Goal: Check status: Check status

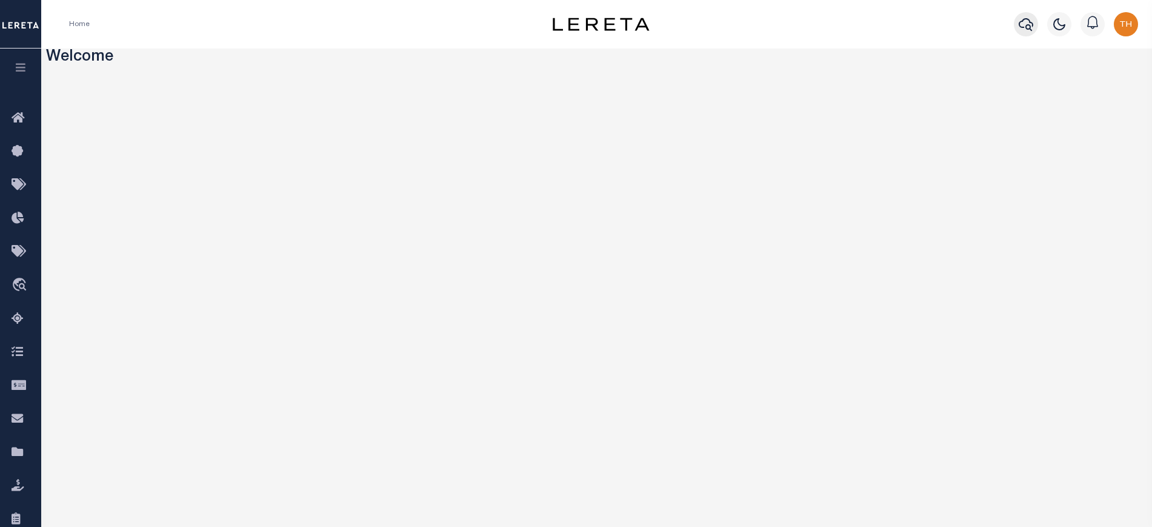
click at [1020, 25] on icon "button" at bounding box center [1026, 24] width 15 height 15
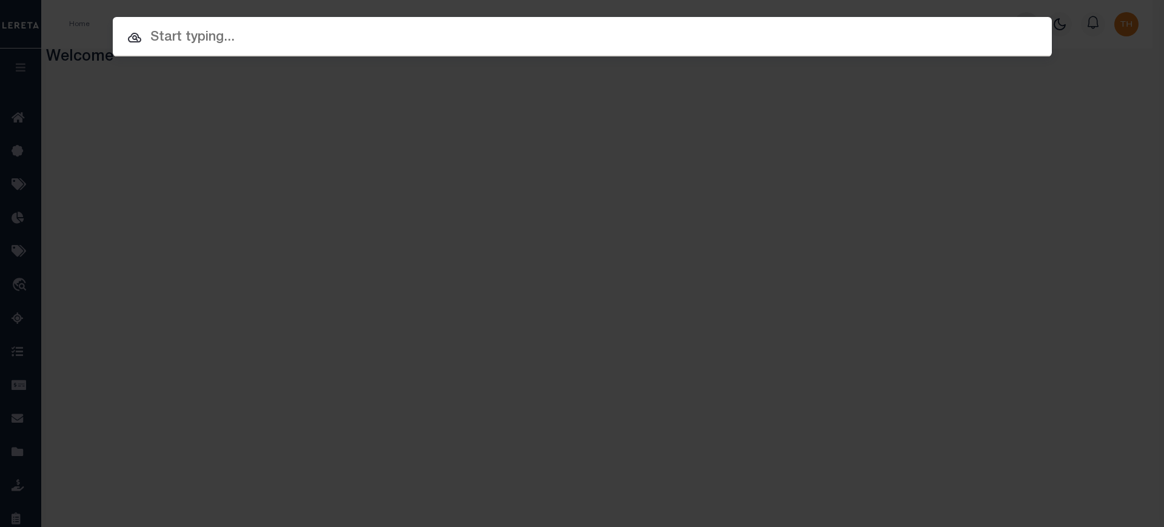
paste input "3094366"
type input "3094366"
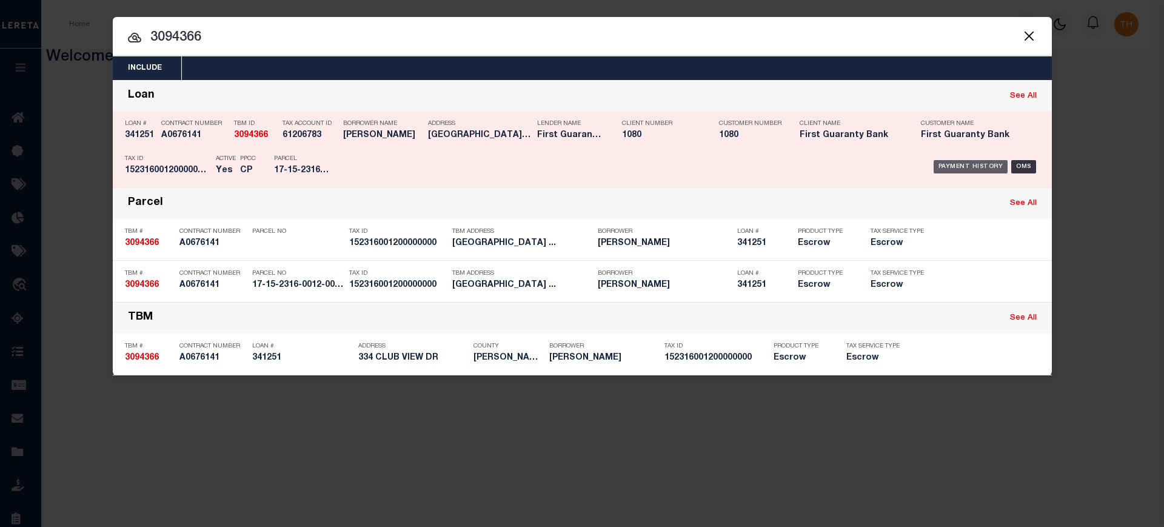
click at [998, 165] on div "Payment History" at bounding box center [970, 166] width 75 height 13
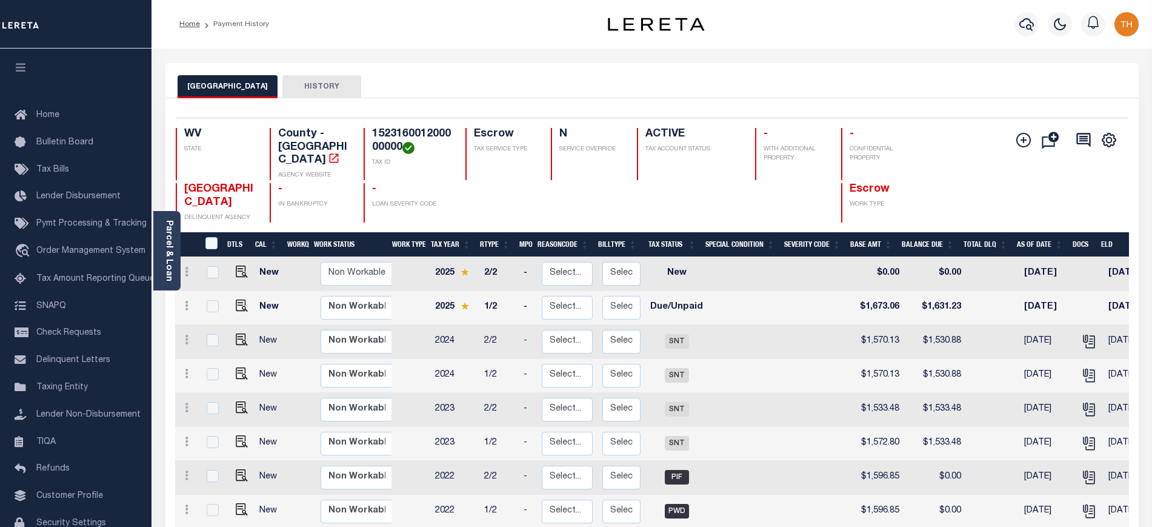
click at [233, 302] on link at bounding box center [239, 306] width 18 height 8
checkbox input "true"
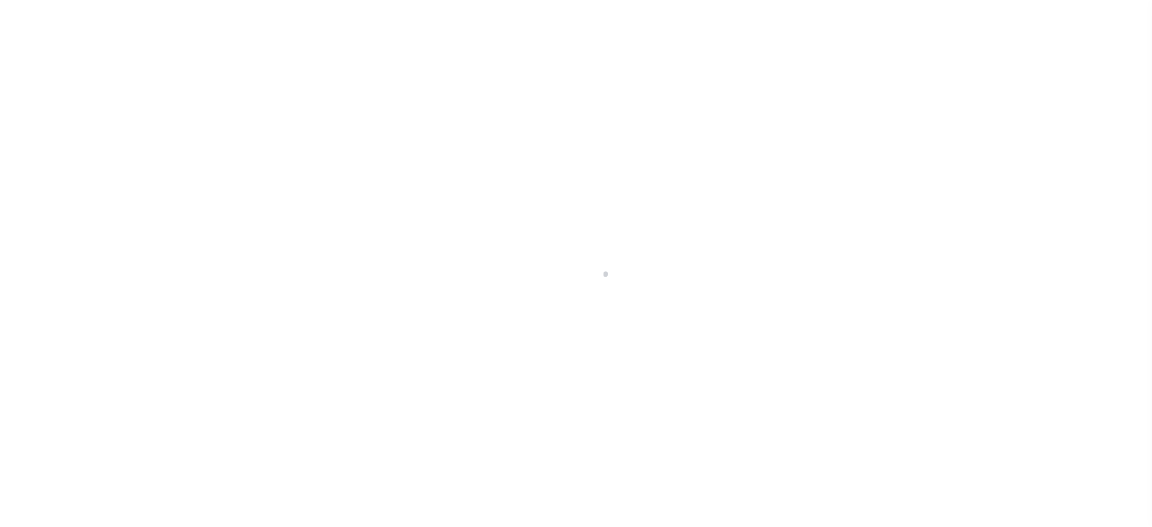
checkbox input "false"
type input "0000053071"
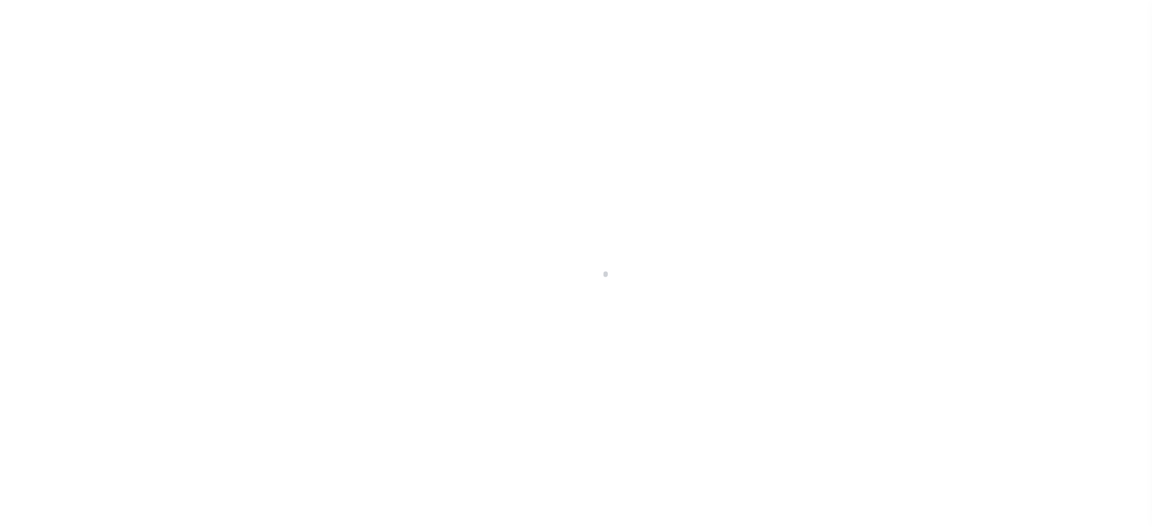
type input "Semi Annual"
type input "[DATE]"
select select "DUE"
type input "$1,673.06"
type input "$1,631.23"
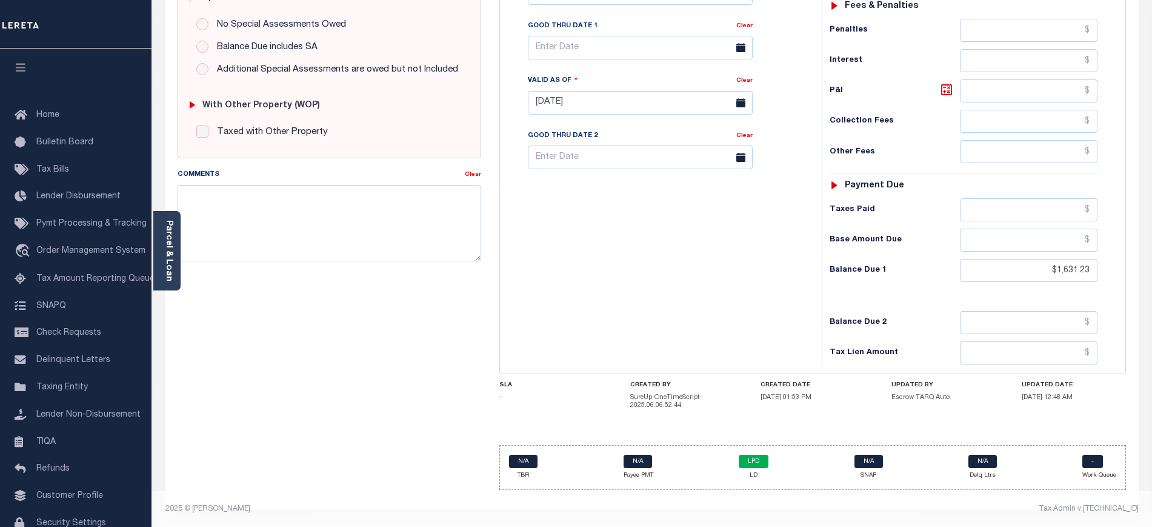
scroll to position [399, 0]
drag, startPoint x: 761, startPoint y: 387, endPoint x: 1075, endPoint y: 398, distance: 314.7
click at [1075, 398] on div "SLA - CREATED BY SureUp-OneTimeScript-2025.06.06.52.44 CREATED DATE 06/06/2025 …" at bounding box center [812, 397] width 627 height 33
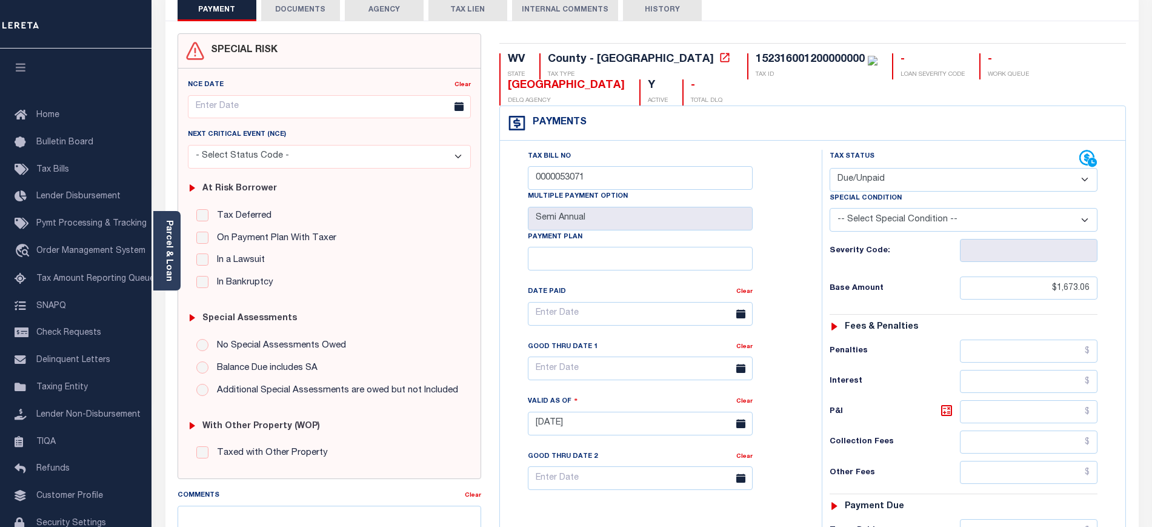
scroll to position [0, 0]
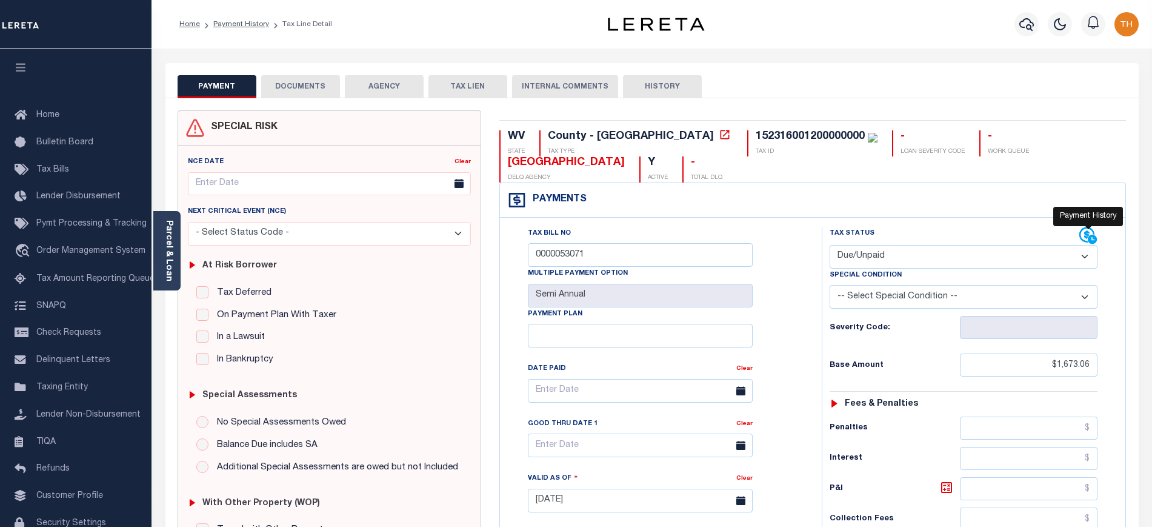
click at [1090, 233] on icon at bounding box center [1086, 234] width 15 height 15
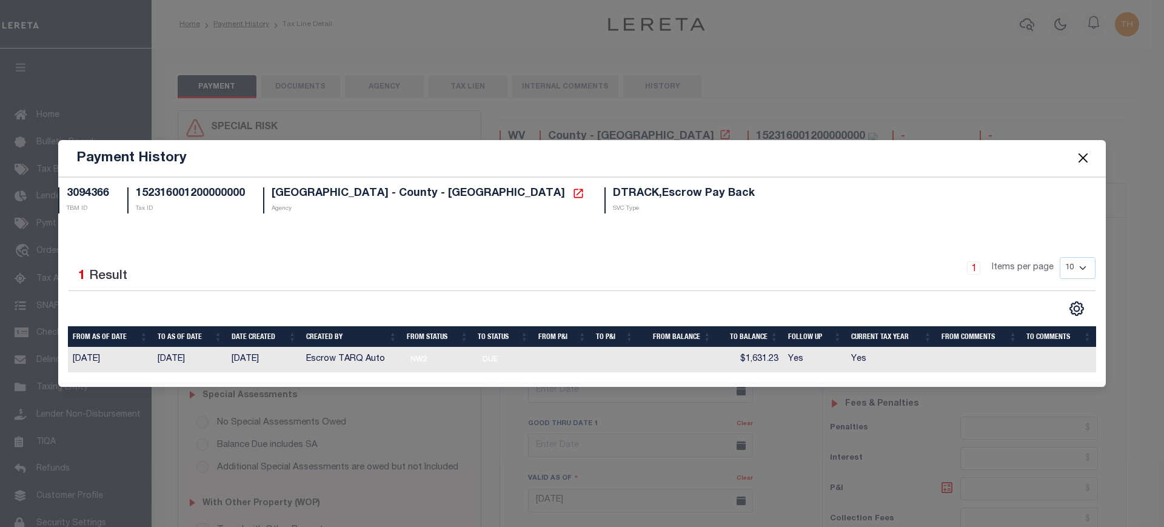
click at [1077, 155] on button "Close" at bounding box center [1083, 158] width 16 height 16
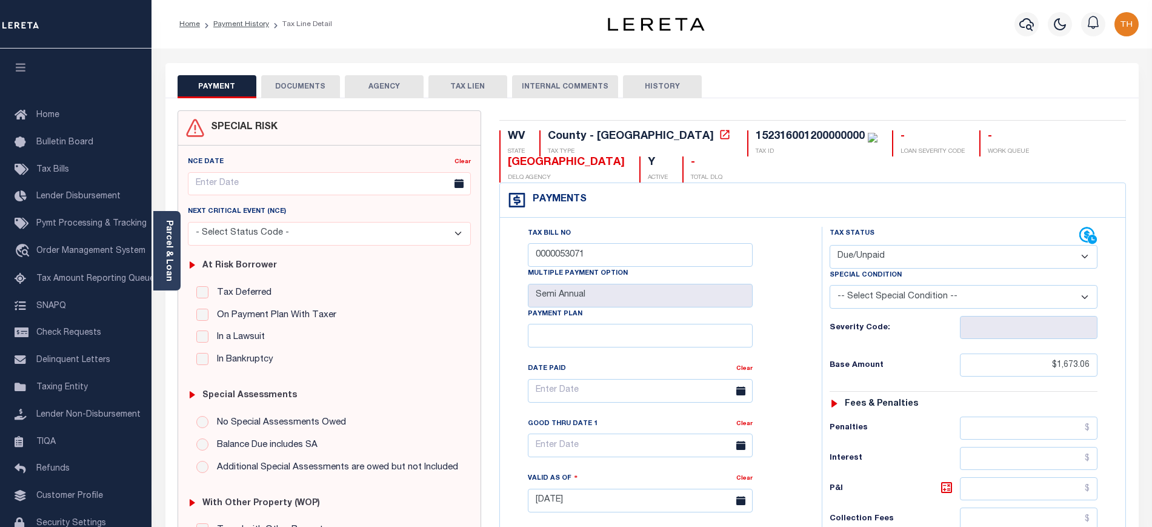
click at [677, 79] on button "HISTORY" at bounding box center [662, 86] width 79 height 23
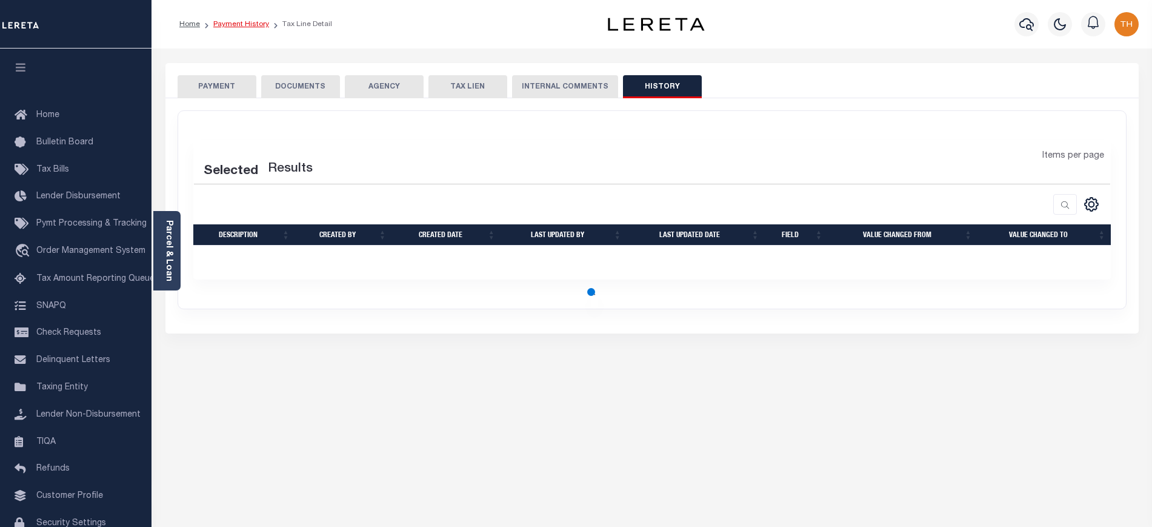
select select "50"
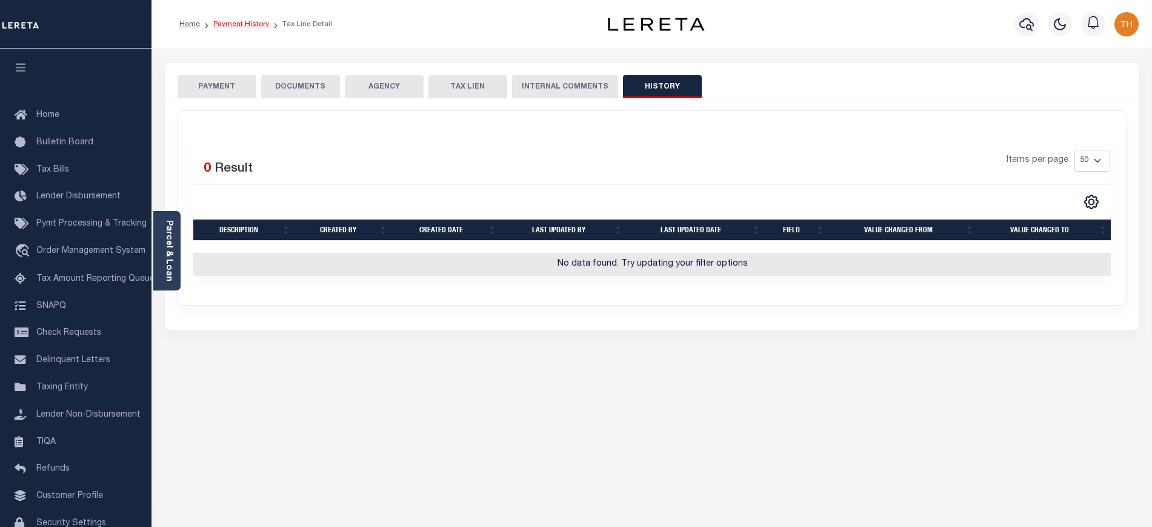
click at [257, 22] on link "Payment History" at bounding box center [241, 24] width 56 height 7
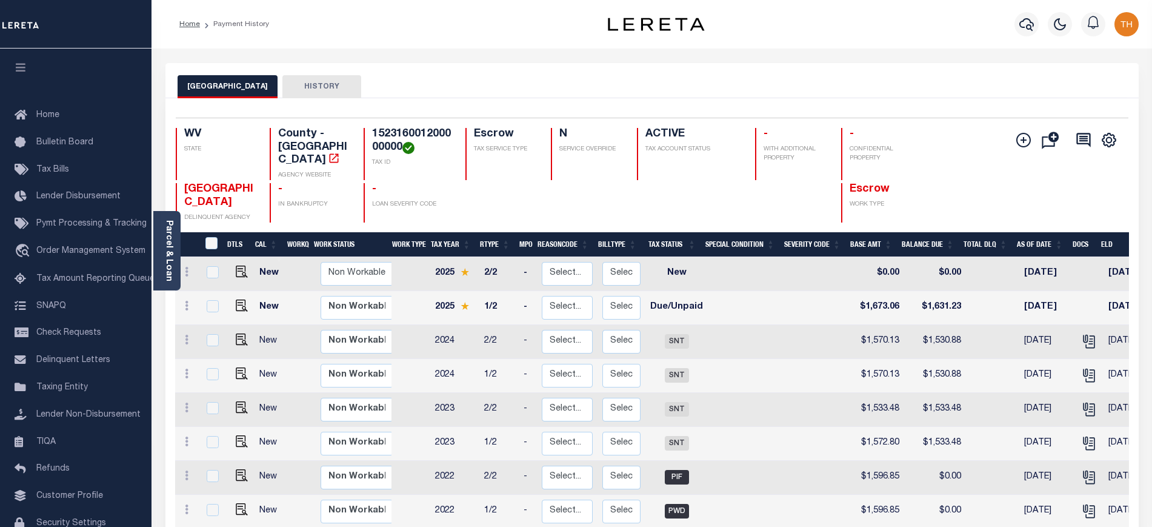
click at [316, 93] on button "HISTORY" at bounding box center [321, 86] width 79 height 23
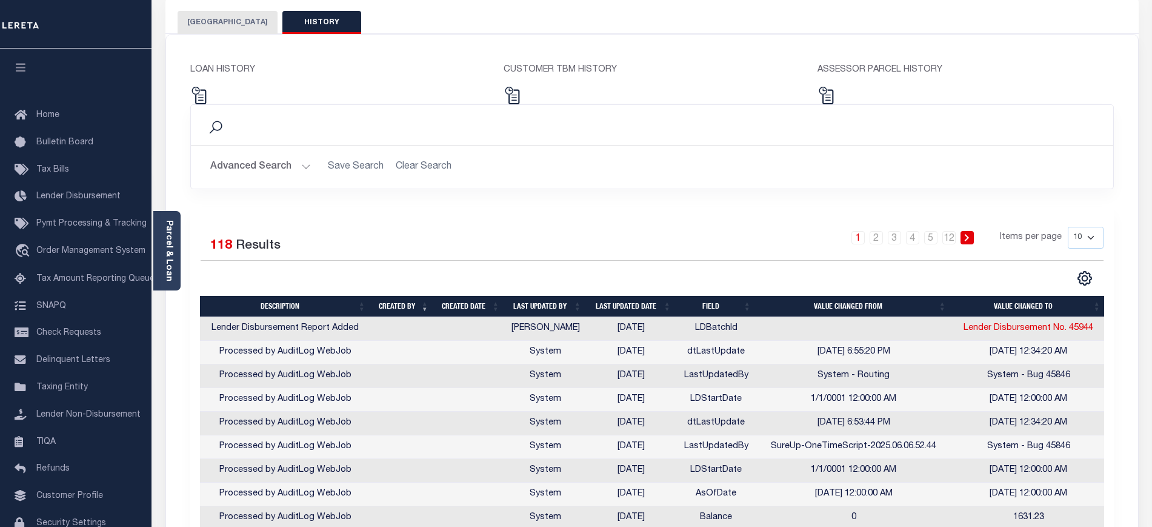
scroll to position [222, 0]
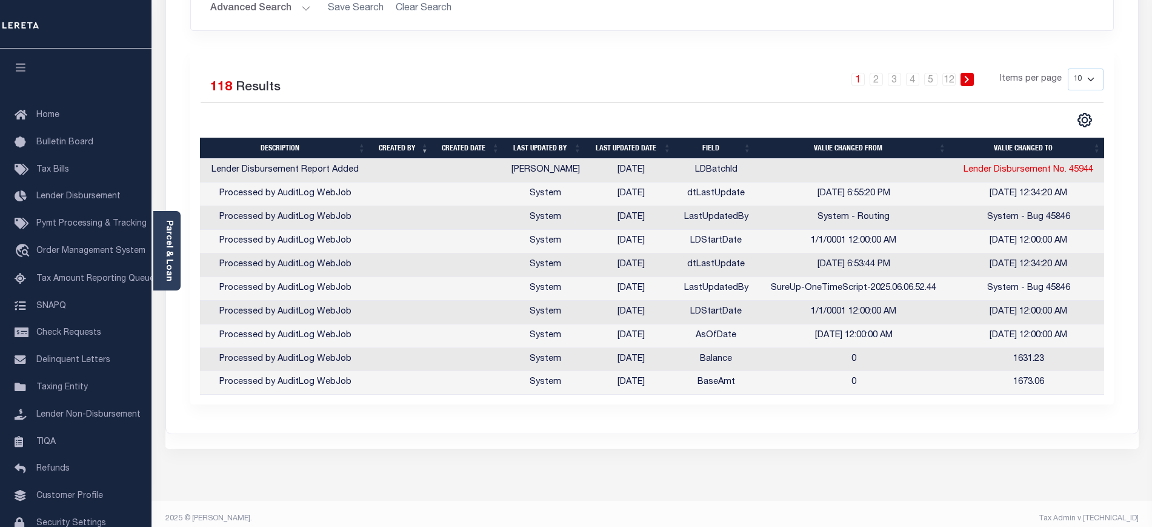
click at [1090, 86] on select "10 25 50 100" at bounding box center [1086, 79] width 36 height 22
select select "100"
click at [1068, 68] on select "10 25 50 100" at bounding box center [1086, 79] width 36 height 22
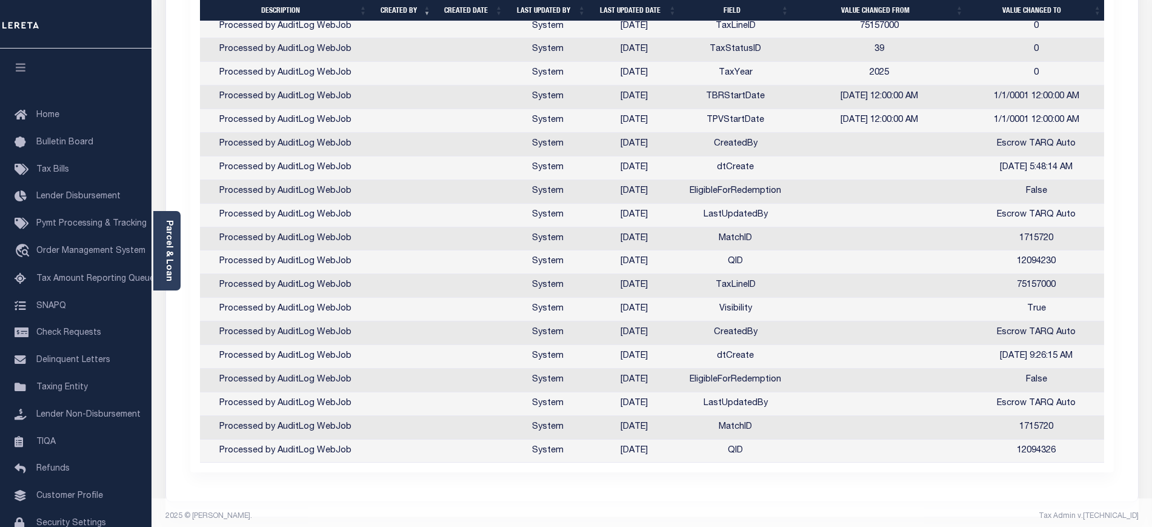
scroll to position [2293, 0]
